Goal: Information Seeking & Learning: Learn about a topic

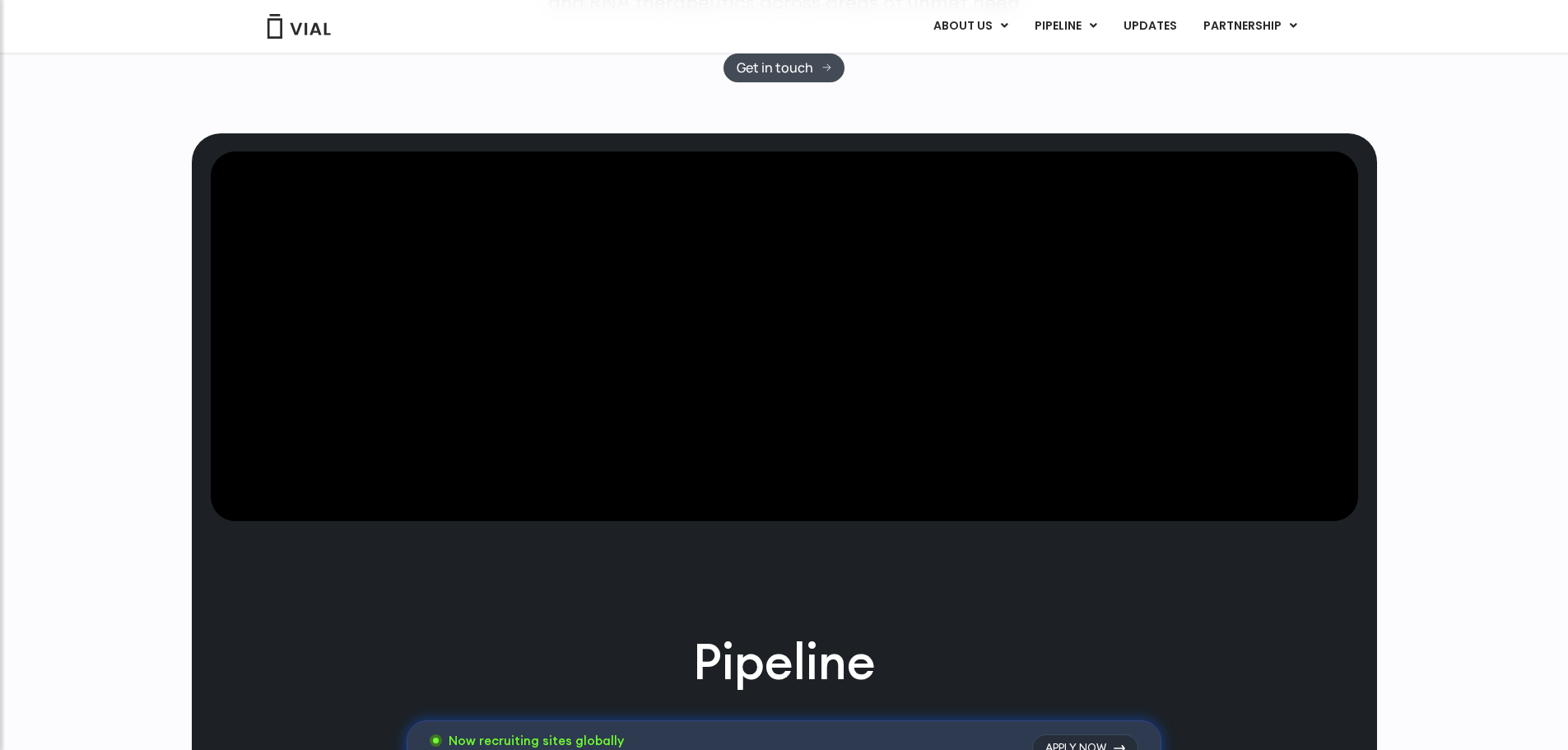
scroll to position [411, 0]
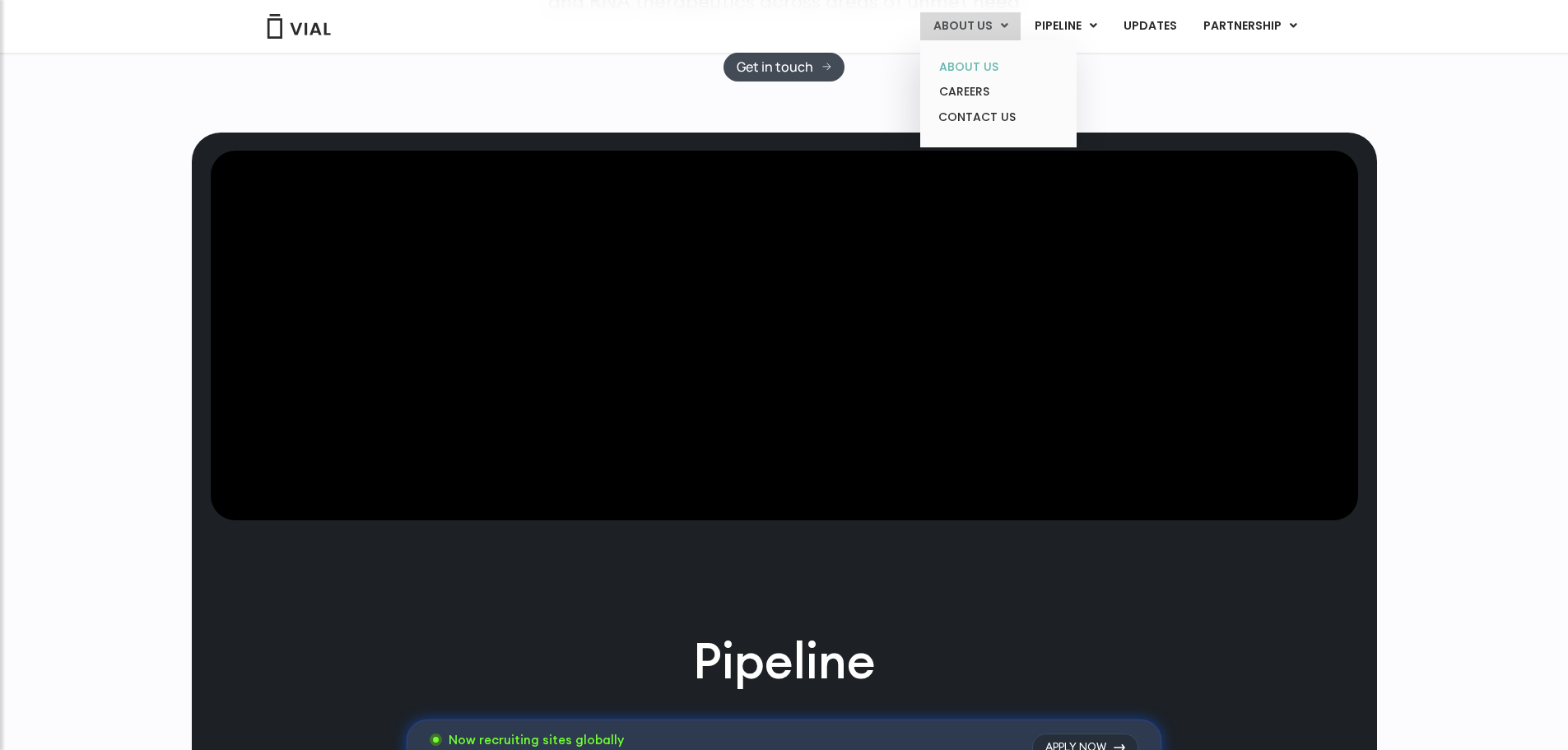
click at [972, 62] on link "ABOUT US" at bounding box center [998, 67] width 144 height 25
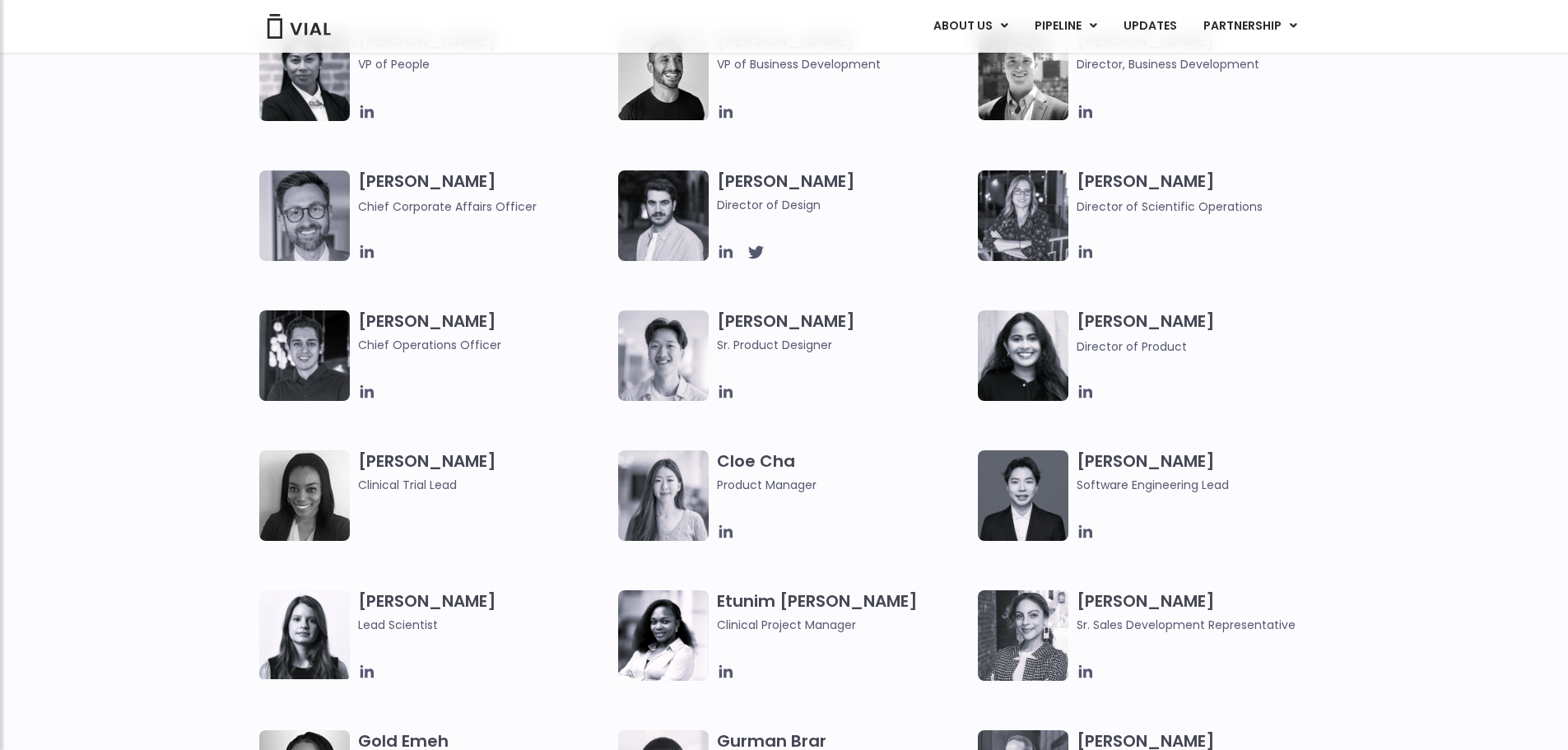
scroll to position [1152, 0]
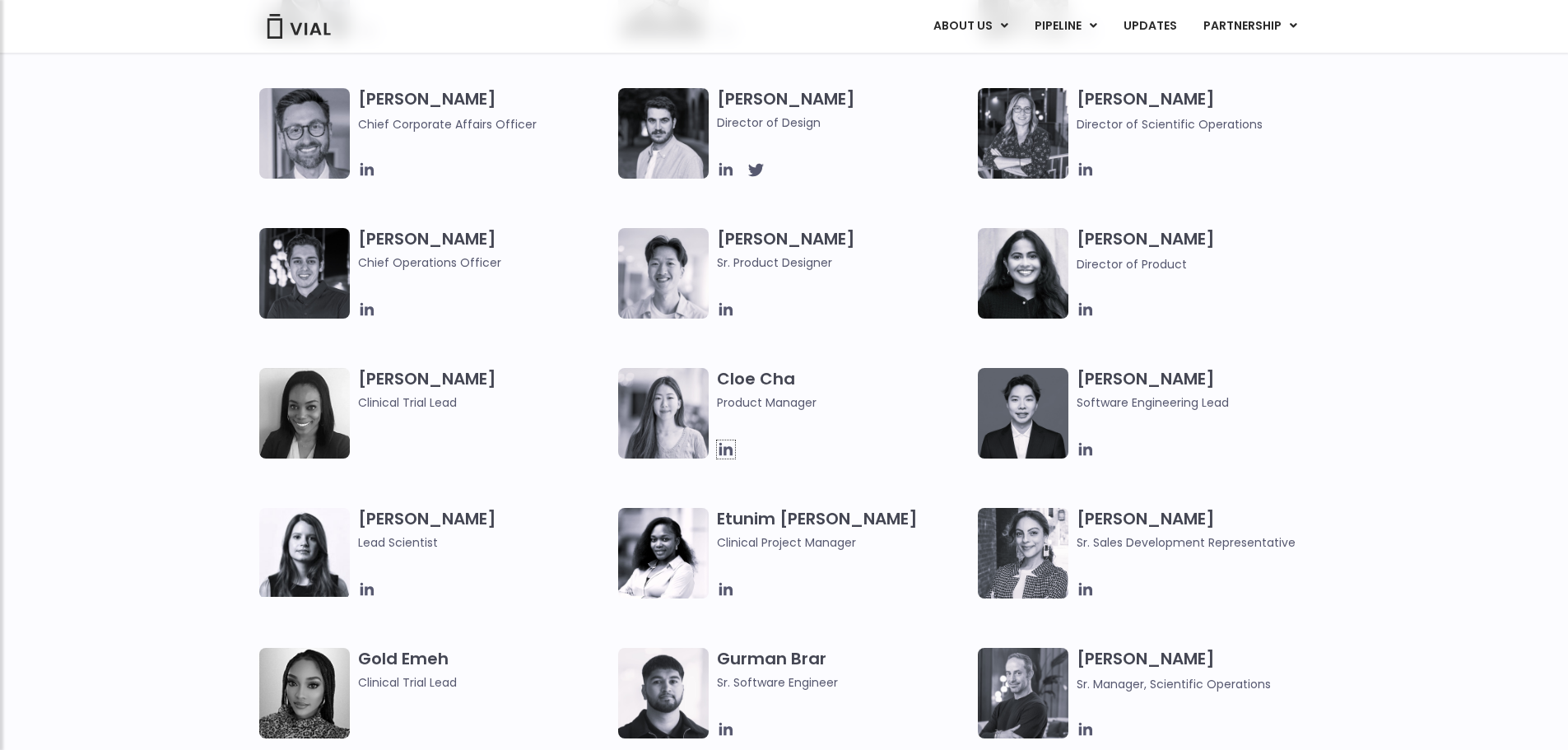
drag, startPoint x: 722, startPoint y: 449, endPoint x: 722, endPoint y: 404, distance: 45.0
click at [722, 449] on icon at bounding box center [726, 449] width 18 height 18
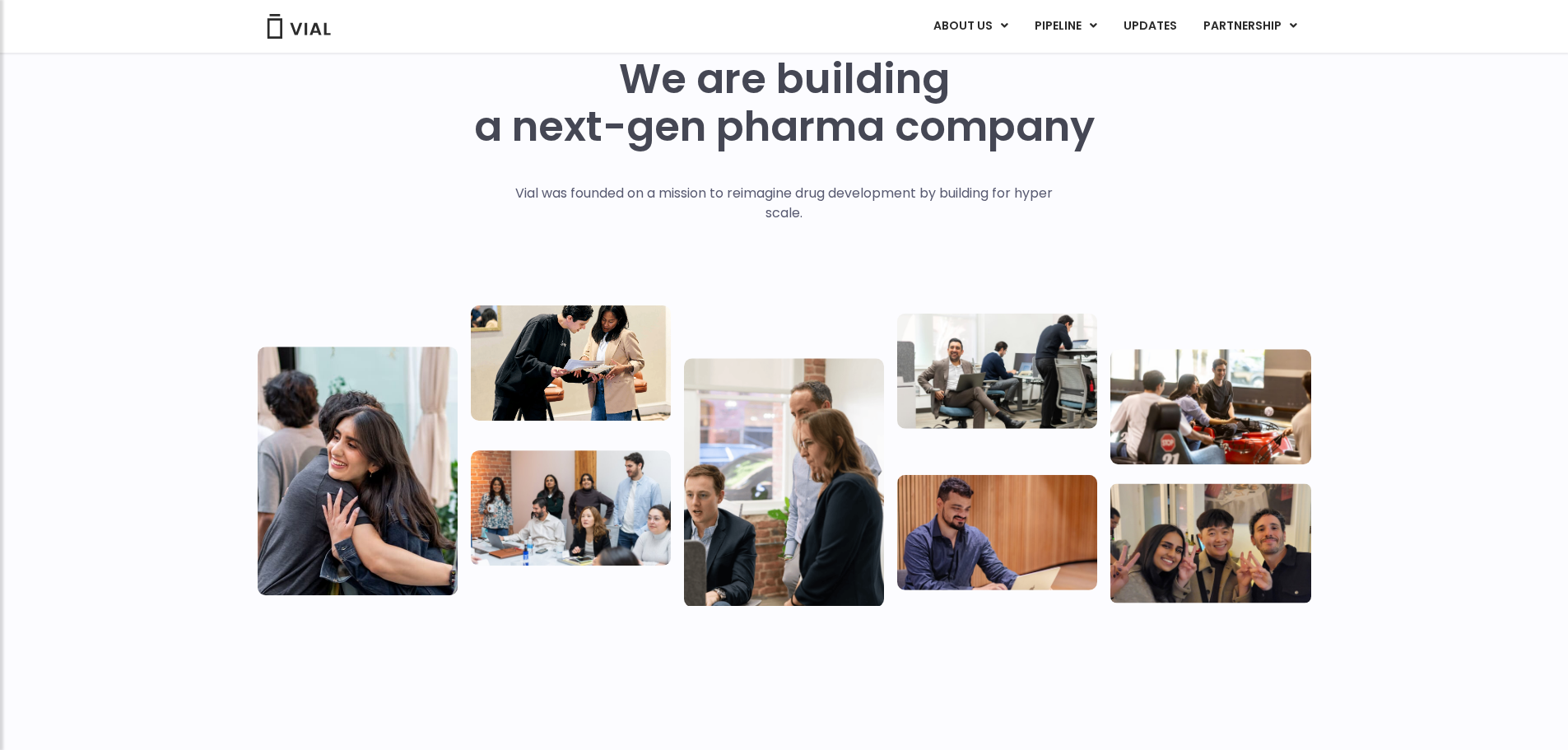
scroll to position [0, 0]
